Goal: Transaction & Acquisition: Book appointment/travel/reservation

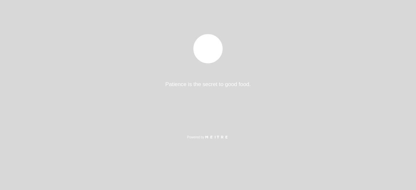
select select "es"
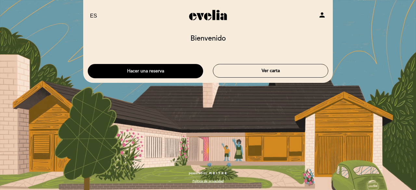
click at [170, 69] on button "Hacer una reserva" at bounding box center [145, 71] width 115 height 14
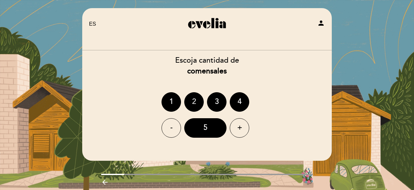
click at [190, 99] on div "2" at bounding box center [193, 101] width 19 height 19
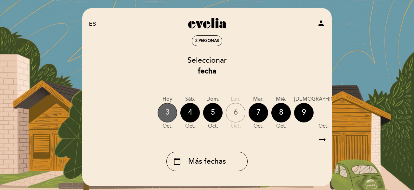
click at [164, 107] on div "3" at bounding box center [167, 112] width 19 height 19
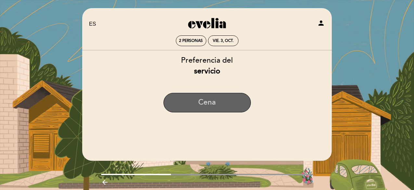
click at [214, 104] on button "Cena" at bounding box center [206, 102] width 87 height 19
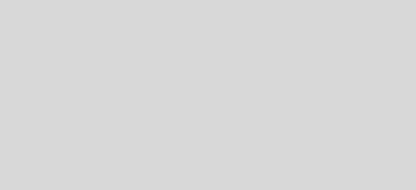
select select "es"
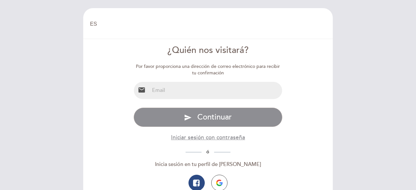
click at [211, 88] on input "email" at bounding box center [215, 90] width 133 height 17
type input "[EMAIL_ADDRESS][DOMAIN_NAME]"
click at [220, 179] on button "button" at bounding box center [219, 183] width 16 height 16
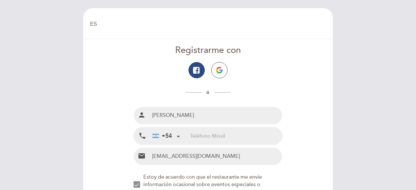
click at [228, 134] on input "tel" at bounding box center [236, 135] width 92 height 17
type input "01125355333"
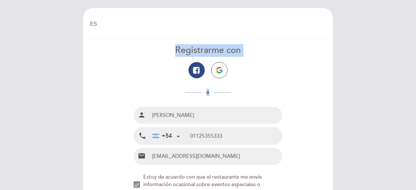
drag, startPoint x: 415, startPoint y: 29, endPoint x: 414, endPoint y: 92, distance: 63.0
click at [414, 92] on div "EN ES PT [GEOGRAPHIC_DATA] [GEOGRAPHIC_DATA], Cambiar usuario Hacer una reserva…" at bounding box center [208, 95] width 416 height 190
click at [222, 70] on button "button" at bounding box center [219, 70] width 16 height 16
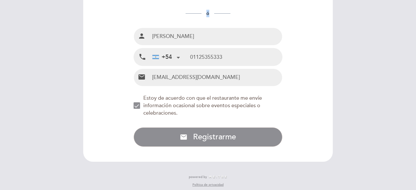
scroll to position [82, 0]
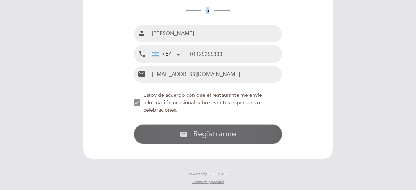
click at [210, 137] on span "Registrarme" at bounding box center [214, 133] width 43 height 9
